Goal: Task Accomplishment & Management: Use online tool/utility

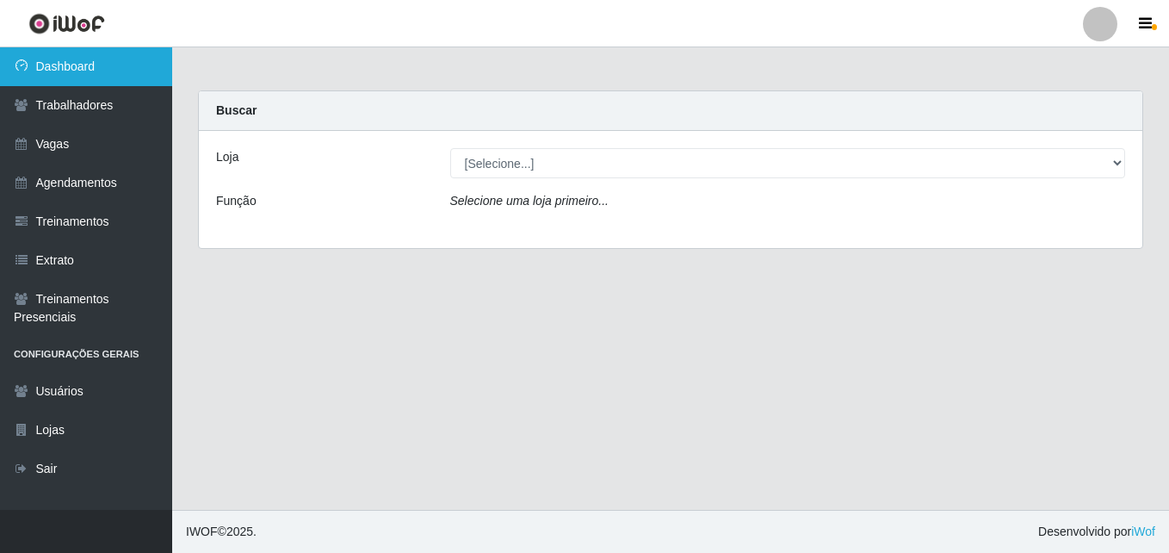
click at [92, 59] on link "Dashboard" at bounding box center [86, 66] width 172 height 39
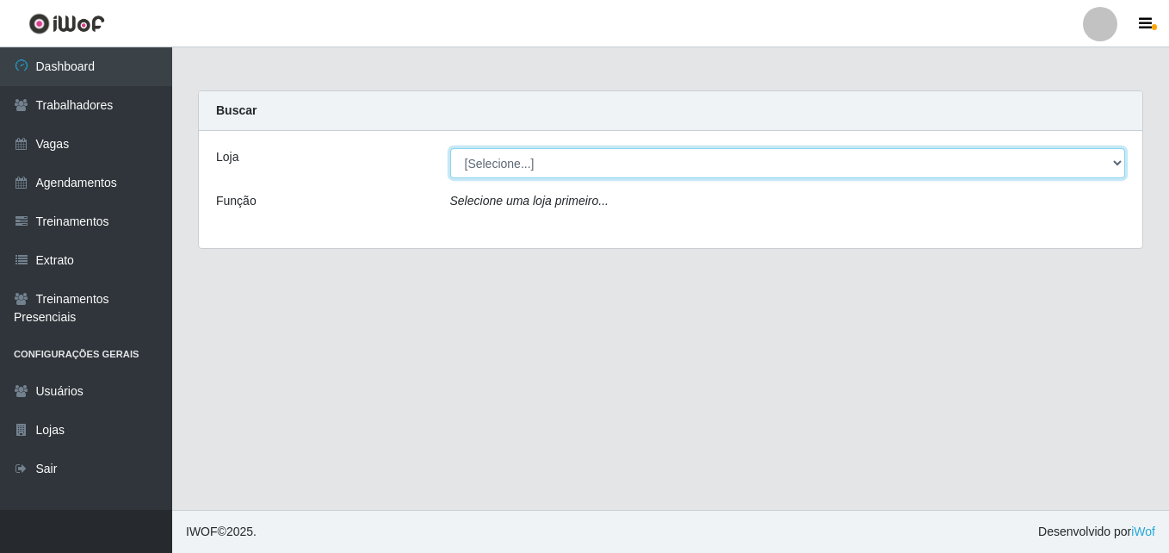
click at [622, 167] on select "[Selecione...] Extremoz Supermercados - Loja 2" at bounding box center [788, 163] width 676 height 30
click at [617, 164] on select "[Selecione...] Extremoz Supermercados - Loja 2" at bounding box center [788, 163] width 676 height 30
select select "521"
click at [450, 148] on select "[Selecione...] Extremoz Supermercados - Loja 2" at bounding box center [788, 163] width 676 height 30
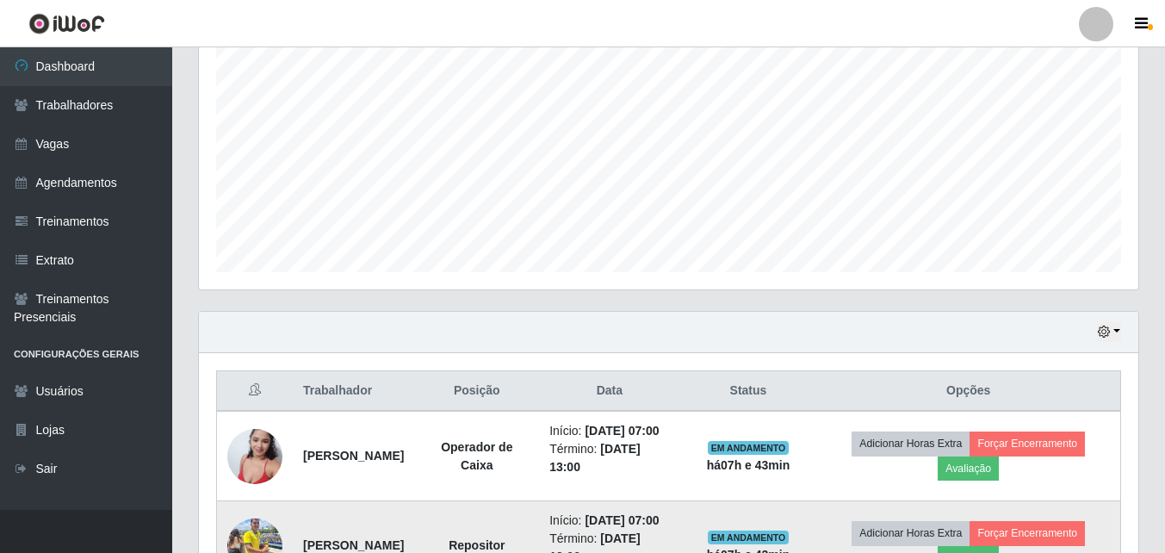
scroll to position [603, 0]
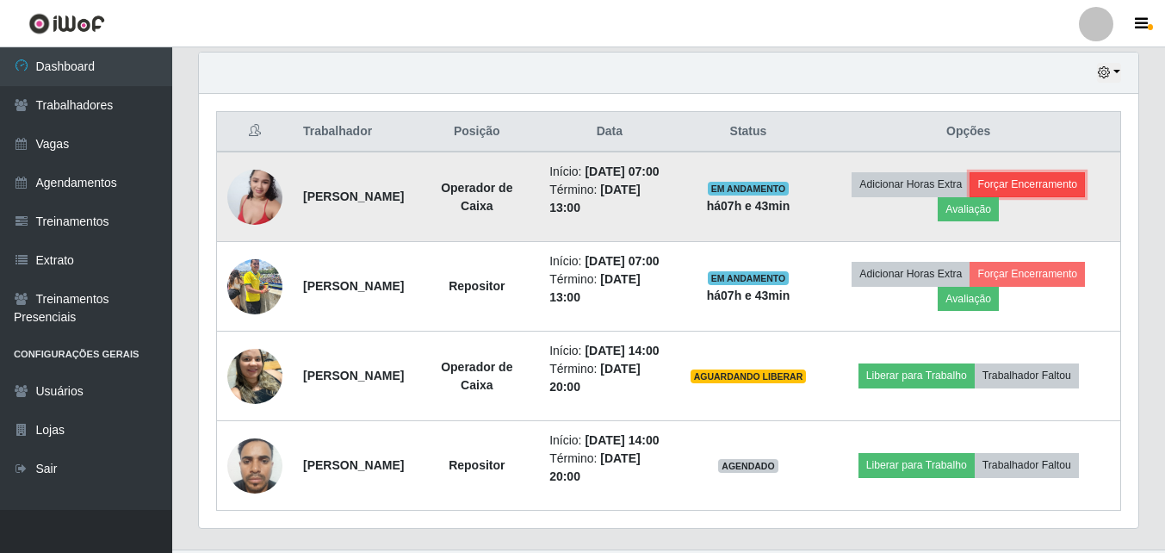
click at [1032, 196] on button "Forçar Encerramento" at bounding box center [1026, 184] width 115 height 24
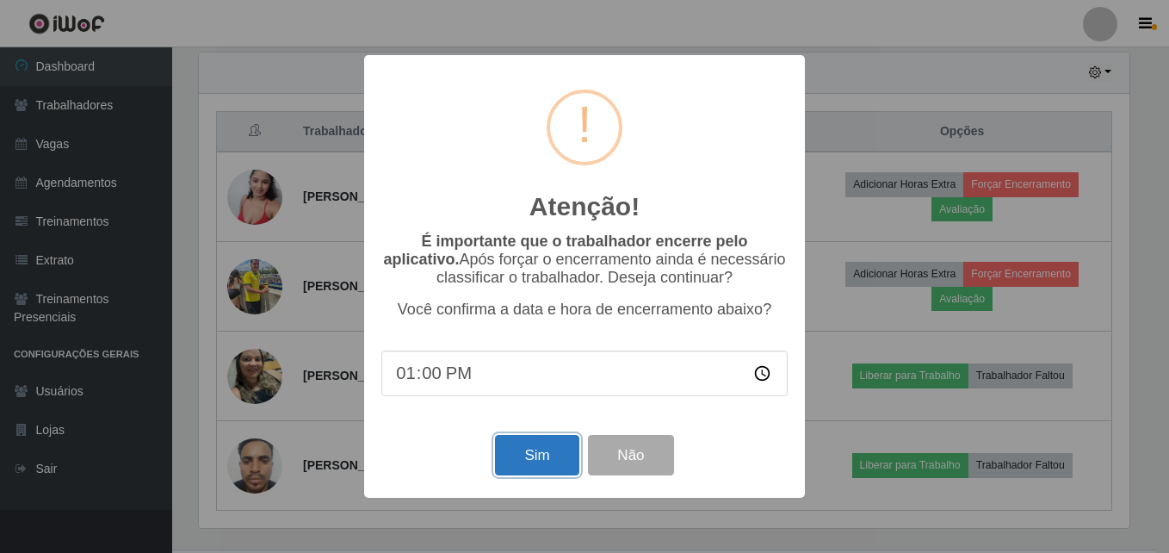
click at [542, 468] on button "Sim" at bounding box center [537, 455] width 84 height 40
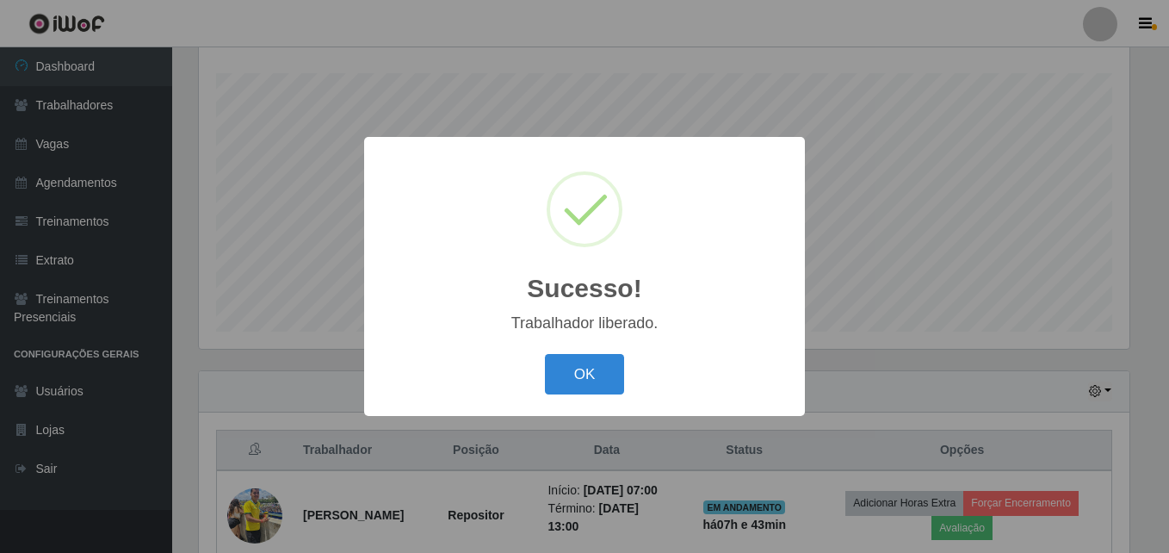
click at [599, 364] on button "OK" at bounding box center [585, 374] width 80 height 40
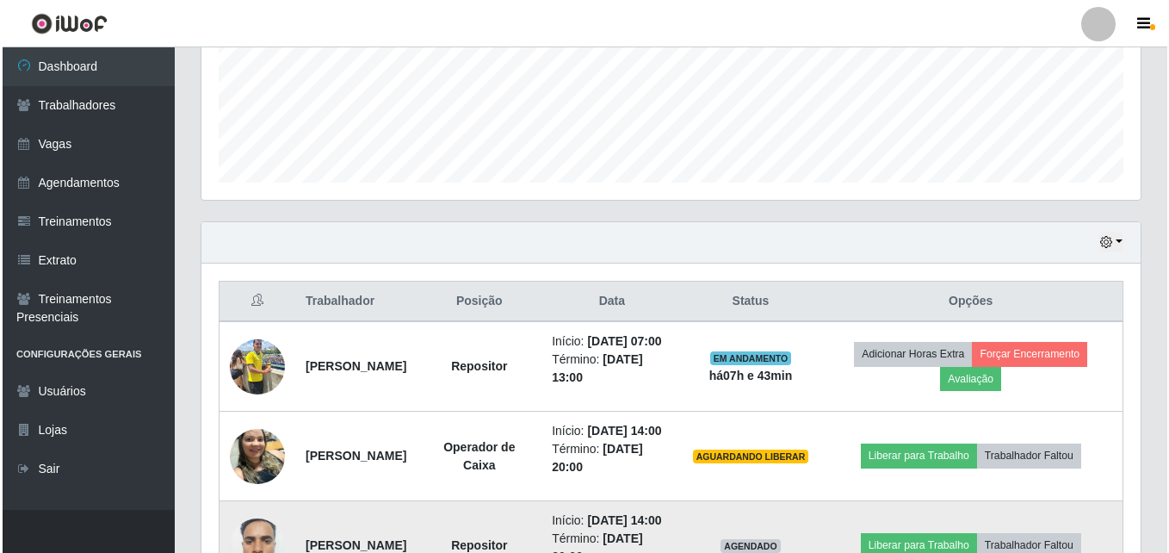
scroll to position [607, 0]
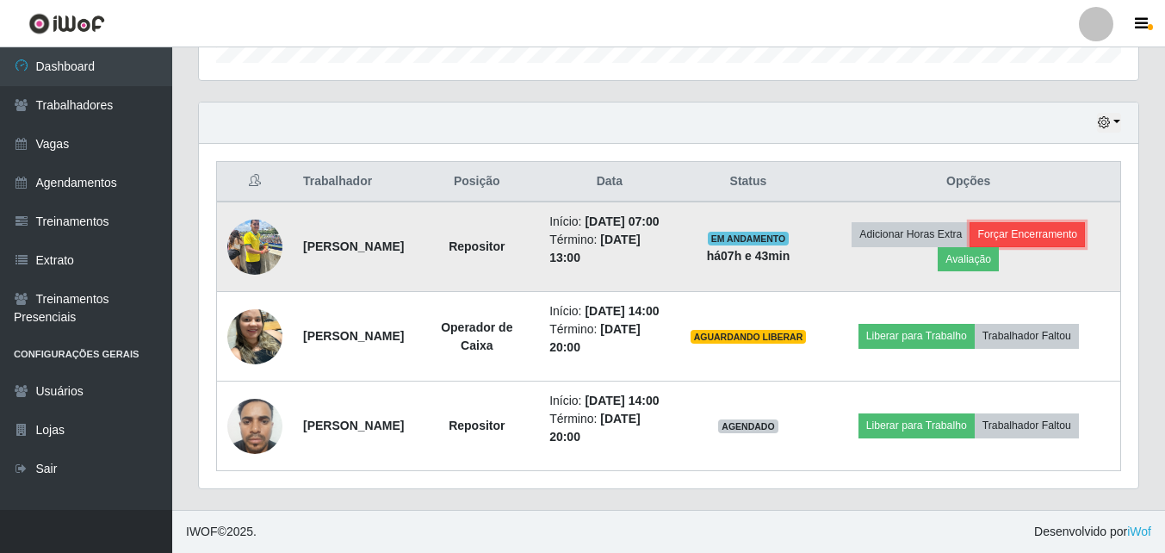
click at [1025, 222] on button "Forçar Encerramento" at bounding box center [1026, 234] width 115 height 24
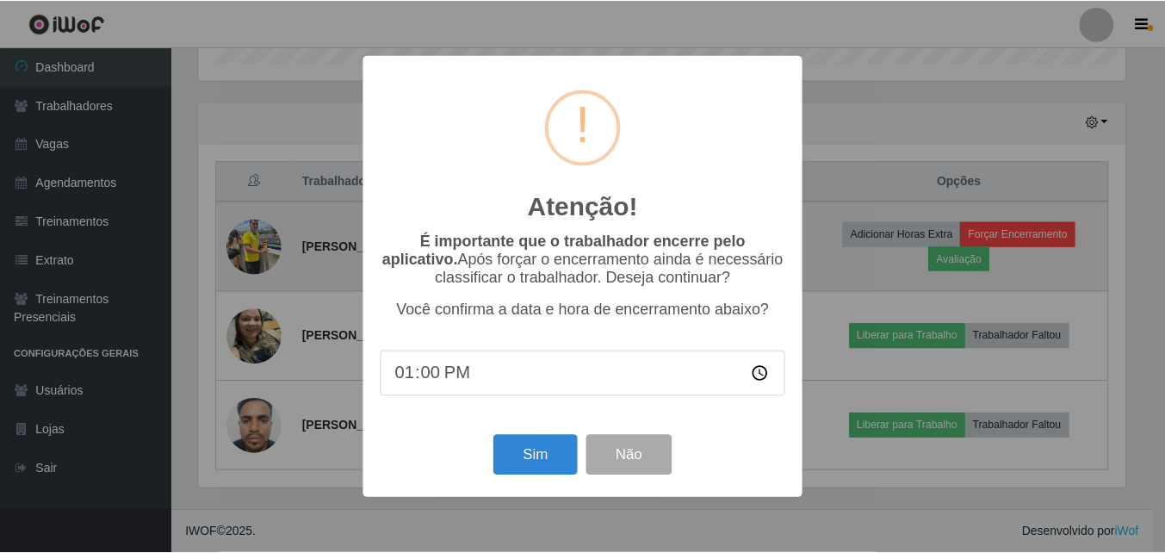
scroll to position [357, 931]
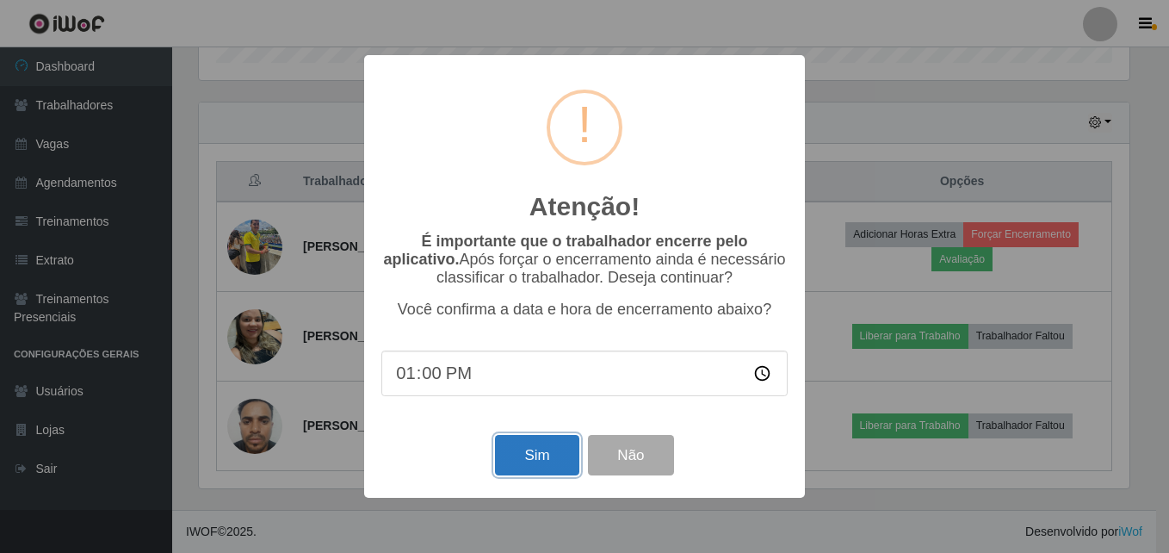
click at [542, 457] on button "Sim" at bounding box center [537, 455] width 84 height 40
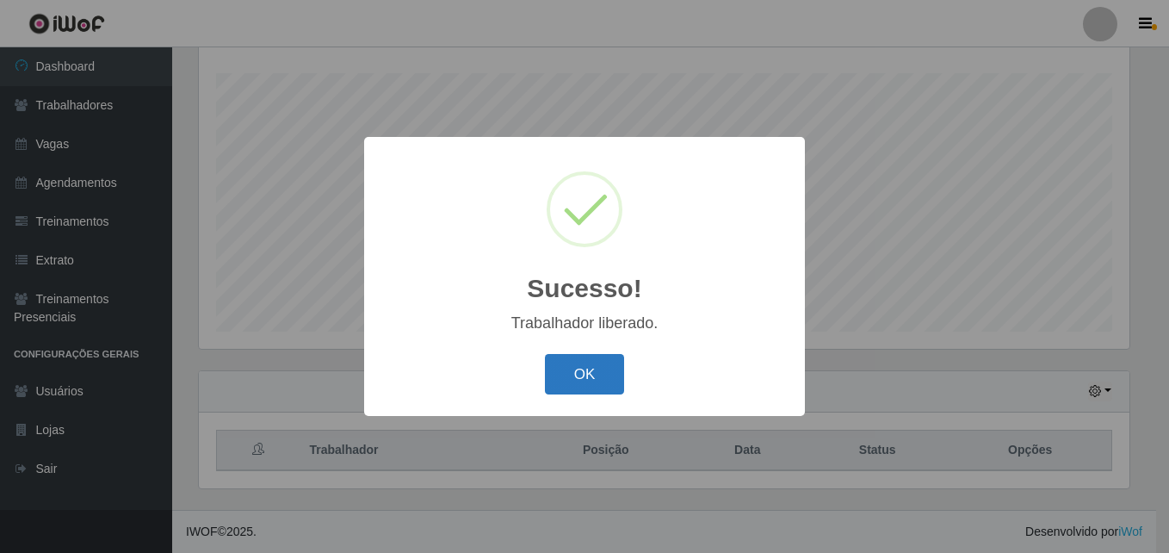
click at [569, 371] on button "OK" at bounding box center [585, 374] width 80 height 40
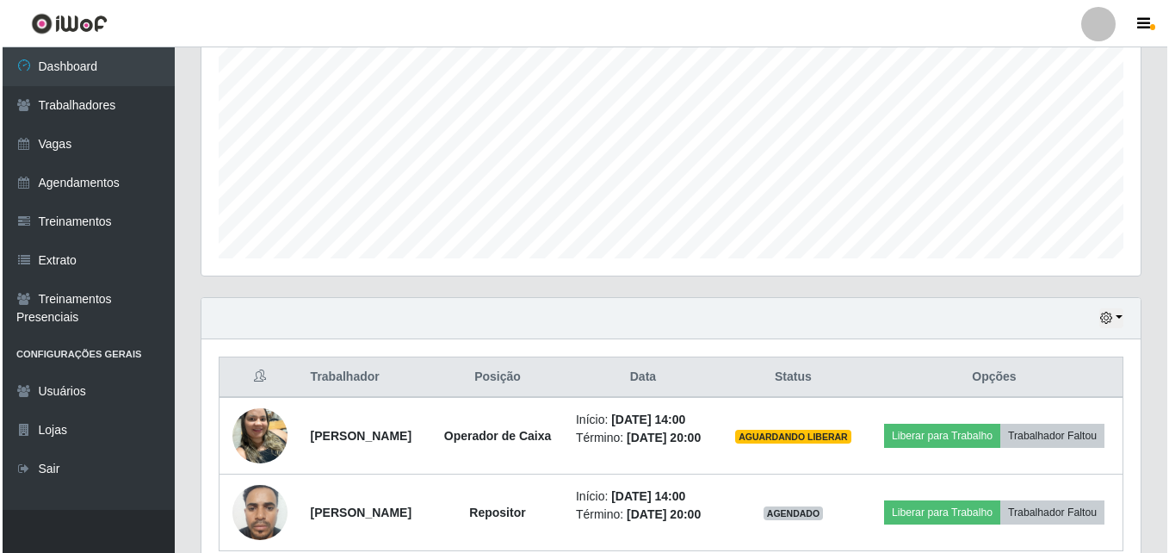
scroll to position [463, 0]
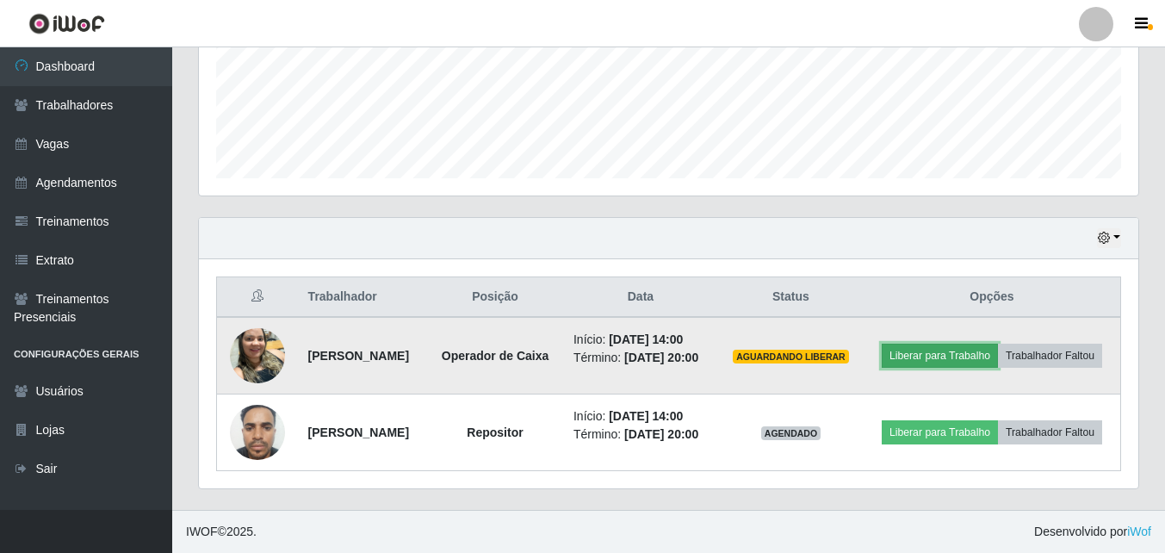
click at [998, 344] on button "Liberar para Trabalho" at bounding box center [940, 356] width 116 height 24
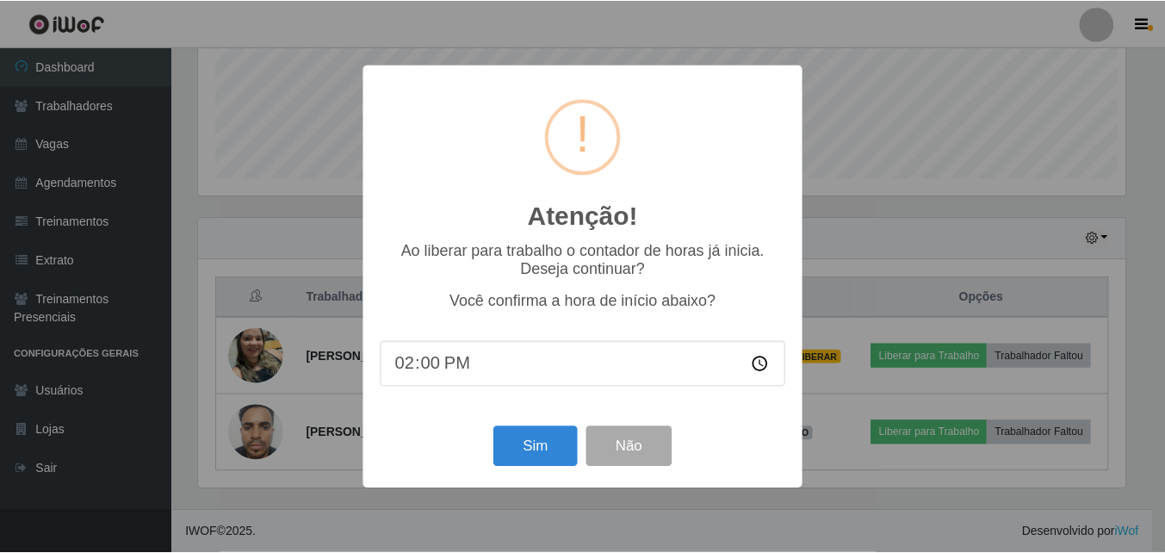
scroll to position [357, 931]
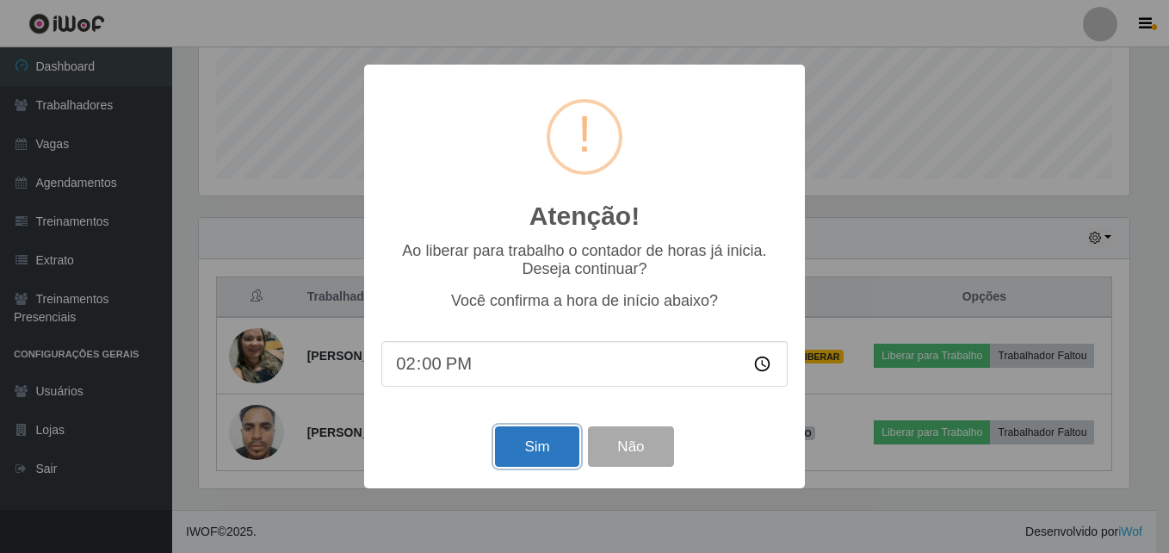
click at [543, 440] on button "Sim" at bounding box center [537, 446] width 84 height 40
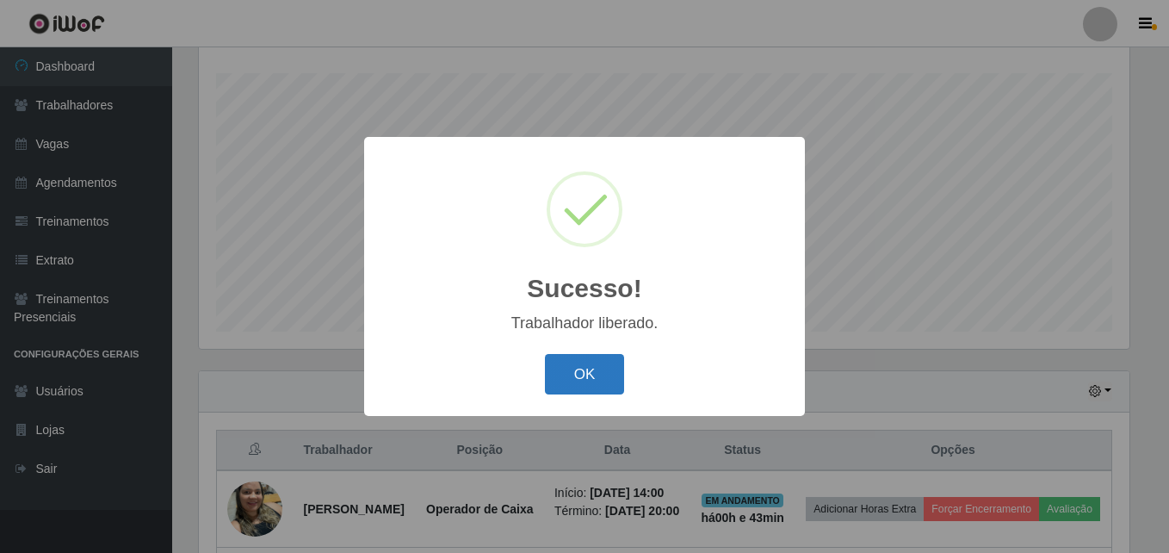
click at [553, 372] on button "OK" at bounding box center [585, 374] width 80 height 40
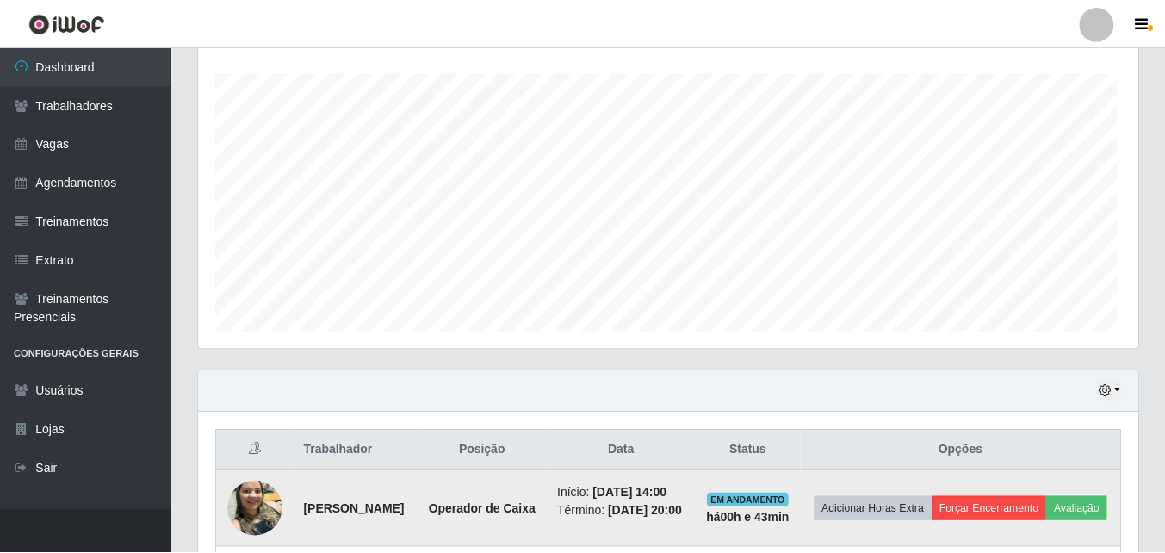
scroll to position [0, 0]
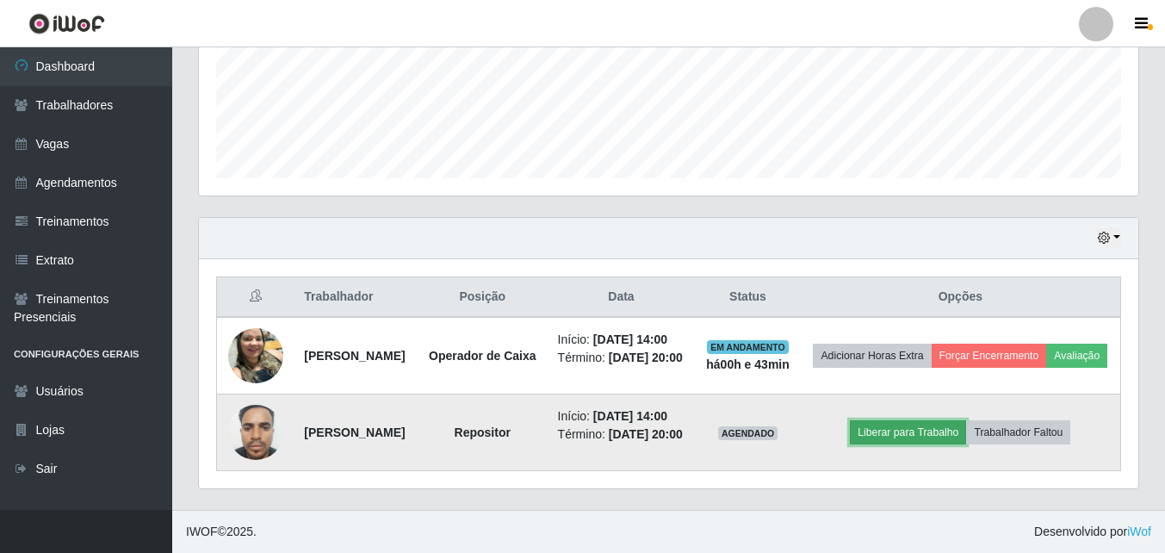
click at [951, 420] on button "Liberar para Trabalho" at bounding box center [908, 432] width 116 height 24
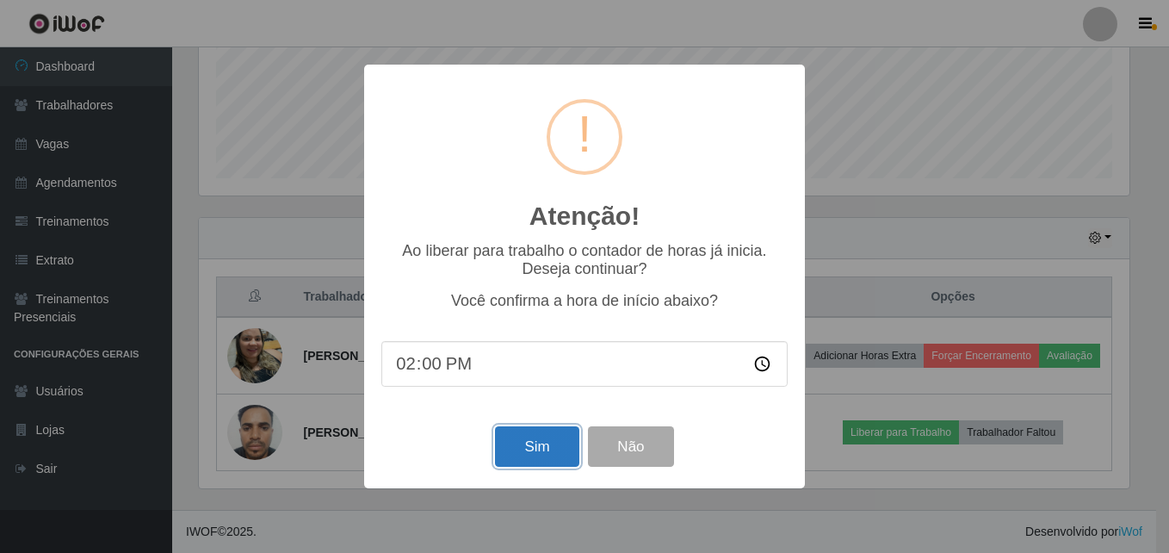
click at [542, 444] on button "Sim" at bounding box center [537, 446] width 84 height 40
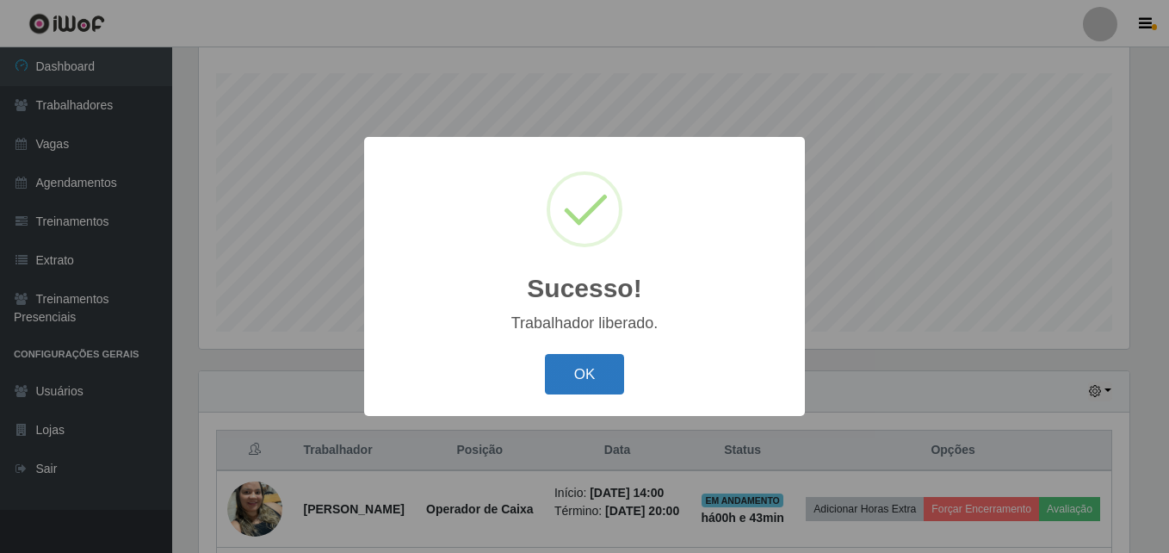
click at [599, 381] on button "OK" at bounding box center [585, 374] width 80 height 40
